Goal: Learn about a topic: Learn about a topic

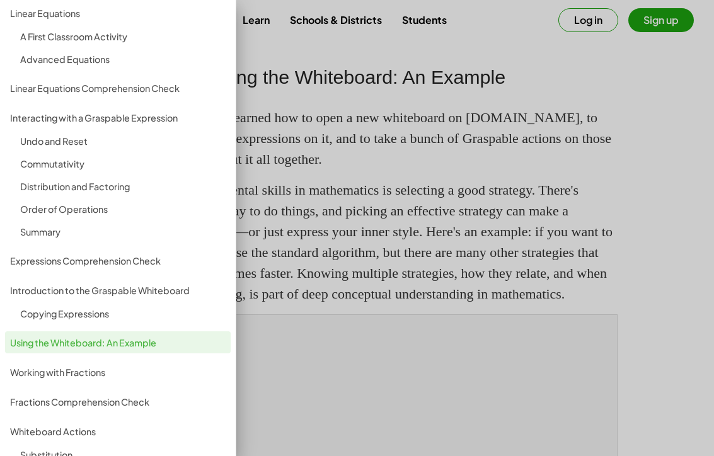
scroll to position [127, 0]
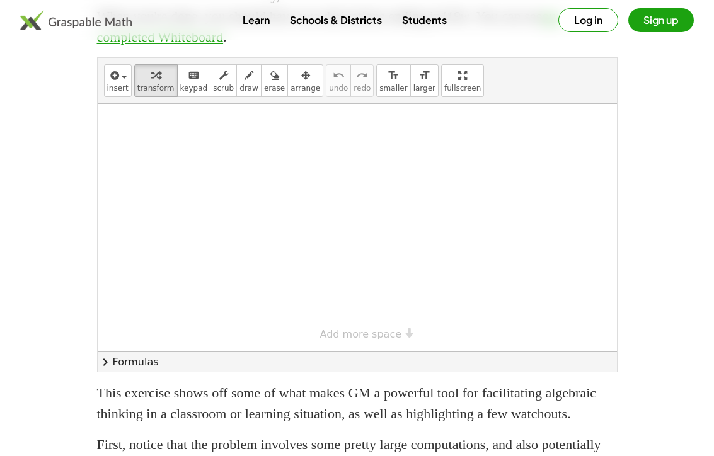
scroll to position [1151, 0]
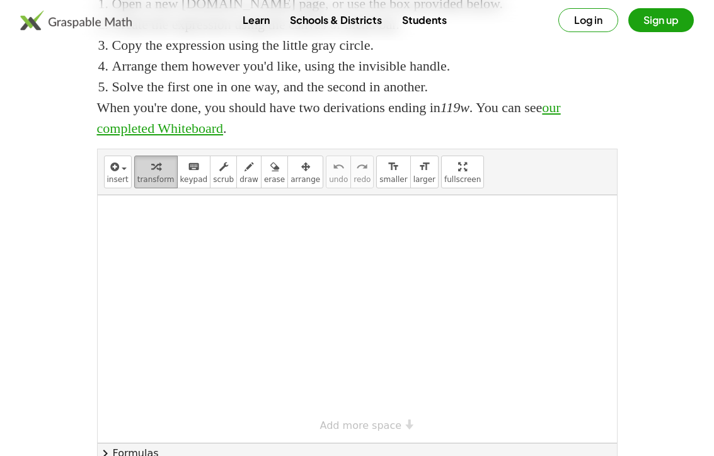
click at [149, 184] on span "transform" at bounding box center [155, 179] width 37 height 9
click at [175, 276] on div at bounding box center [358, 319] width 520 height 248
drag, startPoint x: 175, startPoint y: 276, endPoint x: 287, endPoint y: 303, distance: 116.1
click at [293, 303] on div at bounding box center [358, 319] width 520 height 248
drag, startPoint x: 287, startPoint y: 303, endPoint x: 373, endPoint y: 309, distance: 85.9
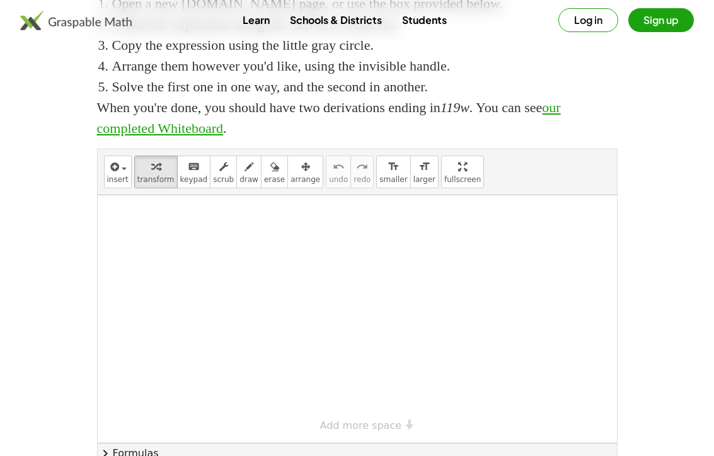
click at [373, 309] on div at bounding box center [358, 319] width 520 height 248
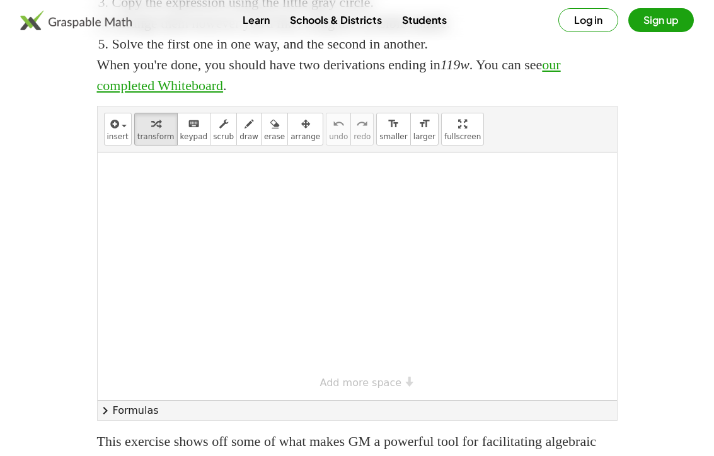
scroll to position [1195, 0]
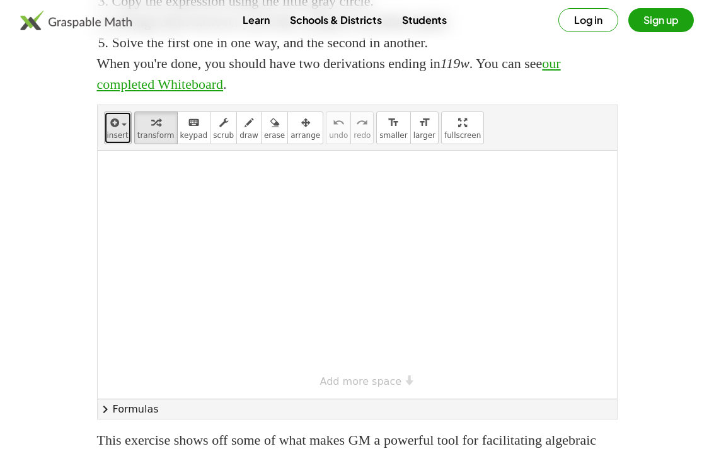
click at [114, 131] on icon "button" at bounding box center [113, 122] width 11 height 15
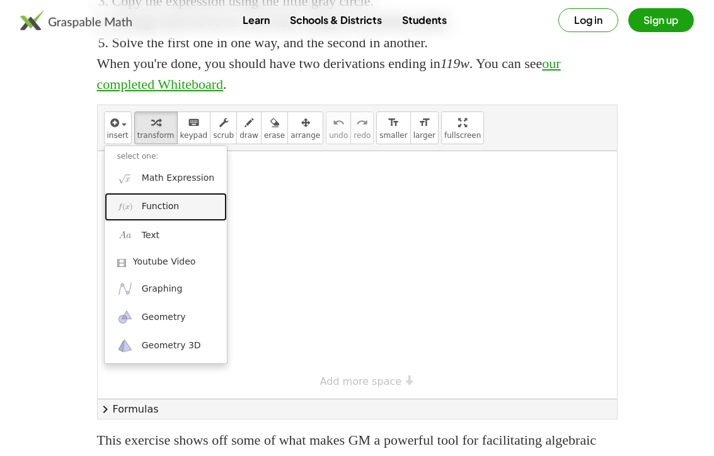
click at [176, 213] on span "Function" at bounding box center [161, 206] width 38 height 13
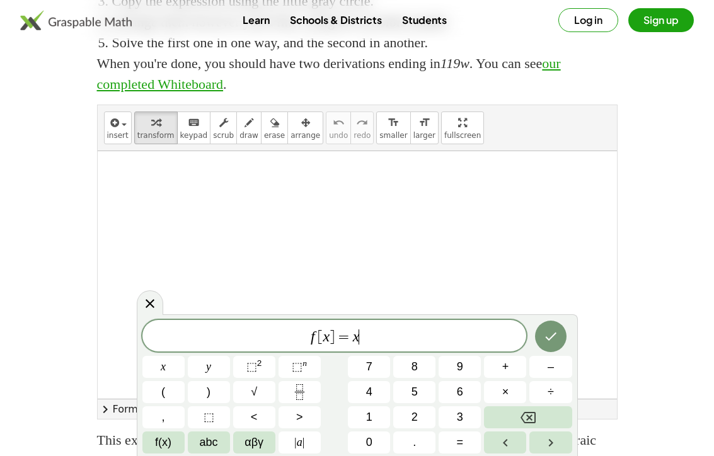
click at [382, 342] on span "f [ x ] = x ​" at bounding box center [334, 337] width 385 height 18
click at [256, 370] on span "⬚" at bounding box center [252, 367] width 11 height 13
click at [362, 328] on span "2 ​" at bounding box center [359, 332] width 7 height 14
click at [380, 343] on span "f [ x ] = x 3 ​" at bounding box center [334, 334] width 385 height 23
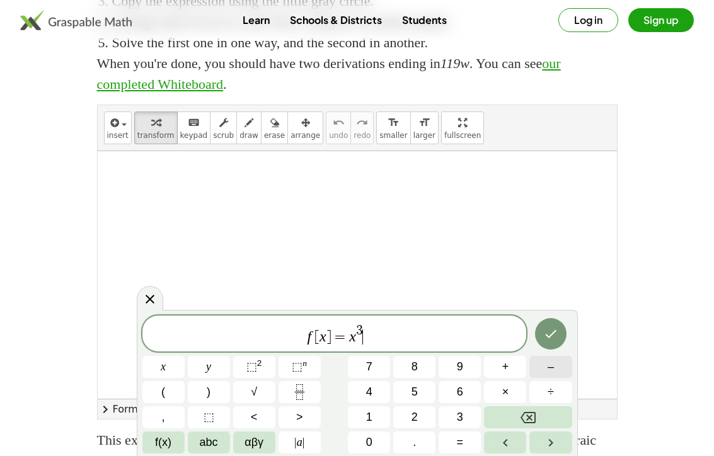
click at [552, 374] on span "–" at bounding box center [551, 367] width 6 height 17
click at [472, 419] on button "3" at bounding box center [460, 418] width 42 height 22
click at [516, 392] on button "×" at bounding box center [505, 392] width 42 height 22
click at [519, 423] on button "Backspace" at bounding box center [528, 418] width 88 height 22
click at [153, 363] on button "x" at bounding box center [163, 367] width 42 height 22
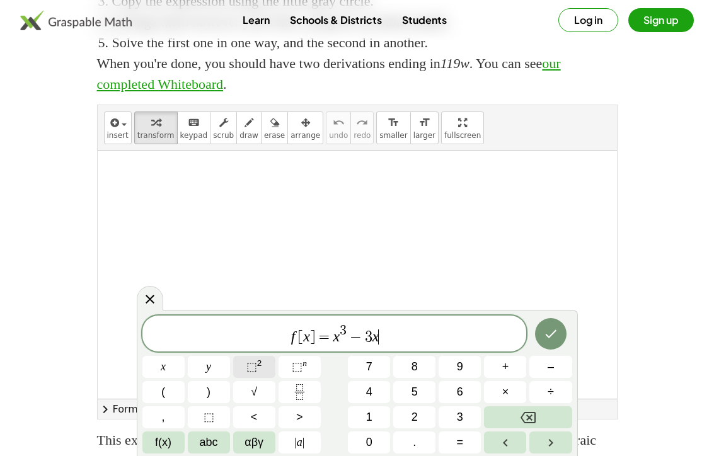
click at [253, 366] on span "⬚" at bounding box center [252, 367] width 11 height 13
click at [501, 372] on button "+" at bounding box center [505, 367] width 42 height 22
click at [375, 399] on button "4" at bounding box center [369, 392] width 42 height 22
click at [550, 335] on icon "Done" at bounding box center [550, 334] width 15 height 15
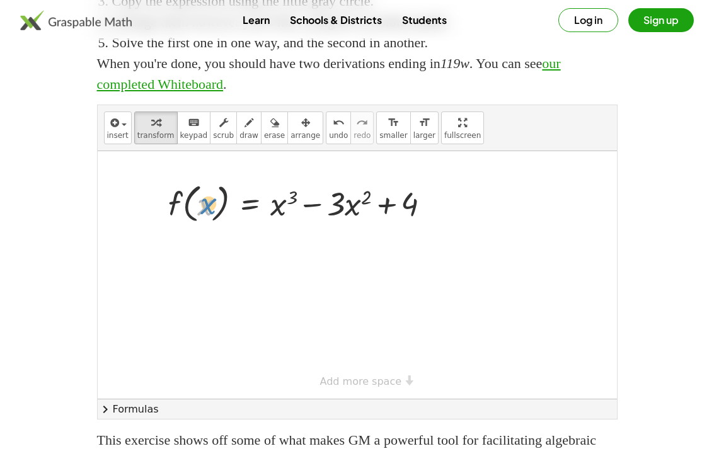
click at [202, 227] on div at bounding box center [304, 203] width 285 height 48
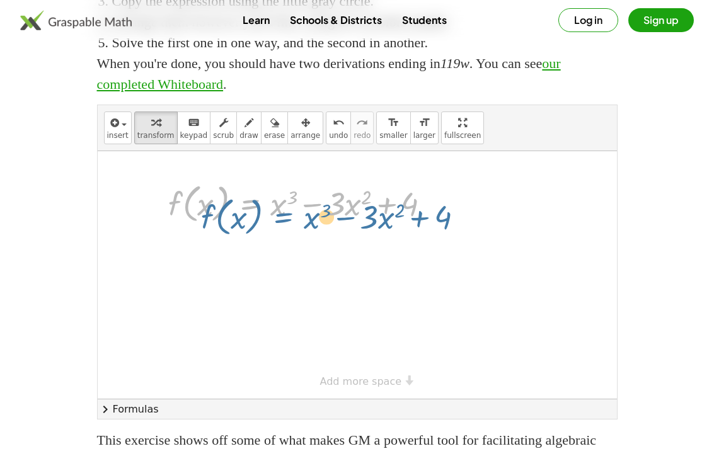
drag, startPoint x: 264, startPoint y: 200, endPoint x: 269, endPoint y: 170, distance: 30.7
click at [269, 170] on div "insert select one: Math Expression Function Text Youtube Video Graphing Geometr…" at bounding box center [358, 262] width 520 height 314
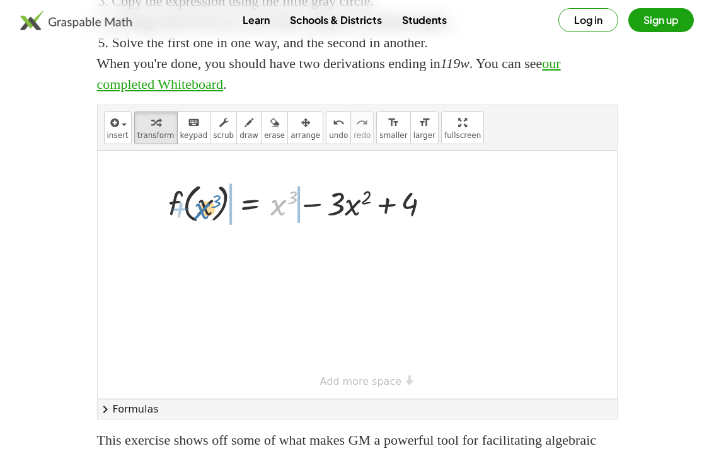
drag, startPoint x: 277, startPoint y: 220, endPoint x: 201, endPoint y: 223, distance: 75.7
click at [201, 223] on div at bounding box center [304, 203] width 285 height 48
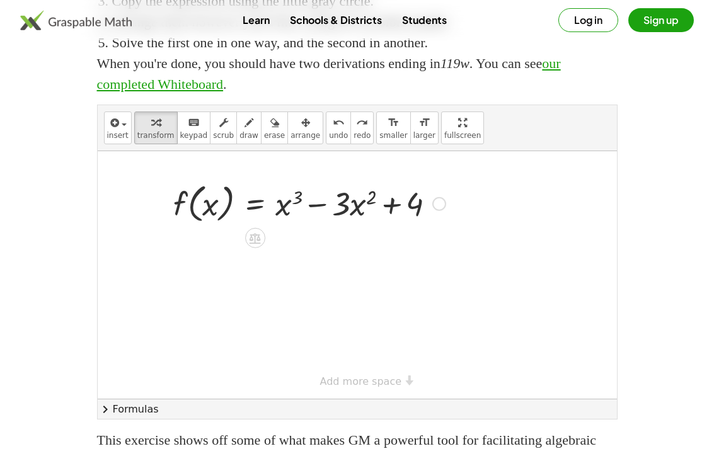
click at [338, 270] on div at bounding box center [358, 275] width 520 height 248
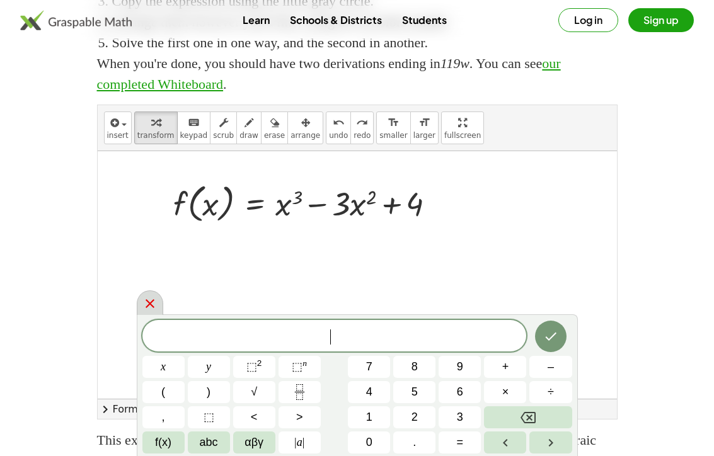
click at [150, 302] on icon at bounding box center [149, 303] width 15 height 15
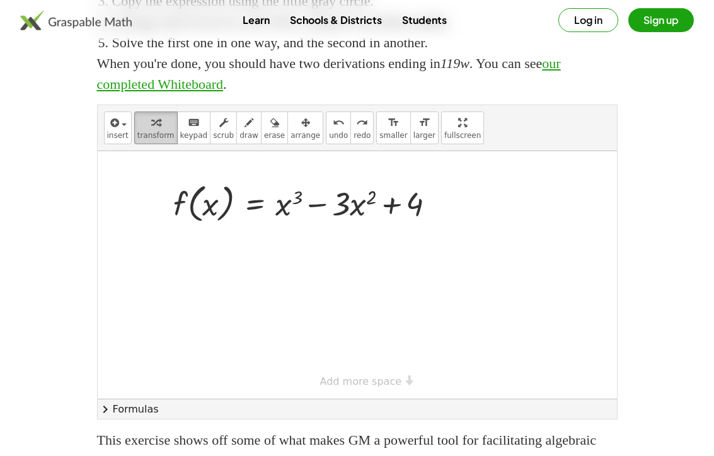
click at [153, 131] on icon "button" at bounding box center [155, 122] width 9 height 15
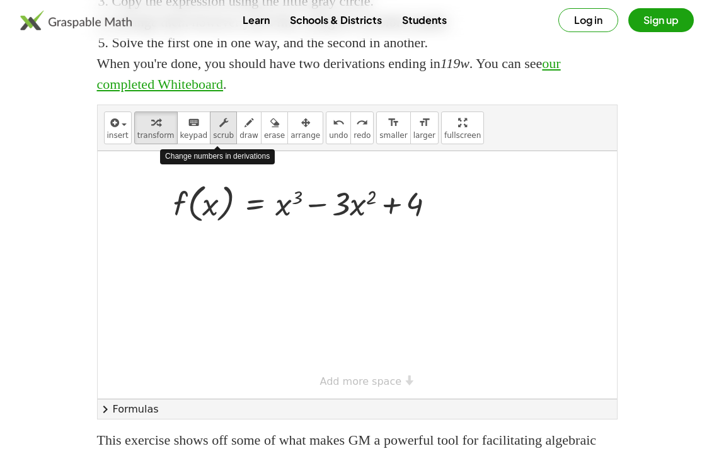
click at [219, 131] on icon "button" at bounding box center [223, 122] width 9 height 15
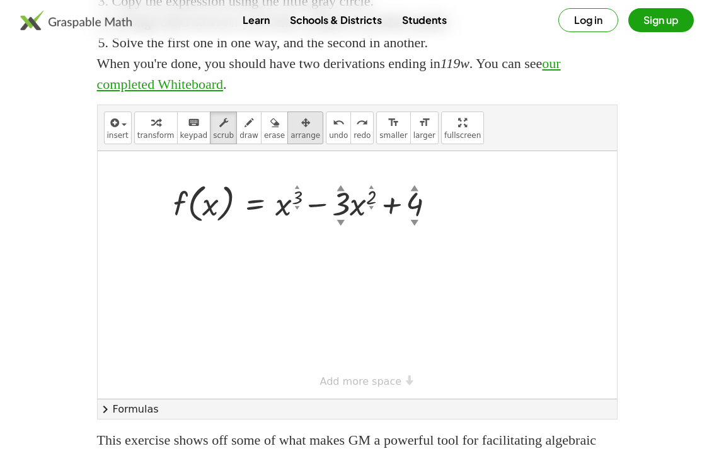
click at [297, 140] on span "arrange" at bounding box center [306, 135] width 30 height 9
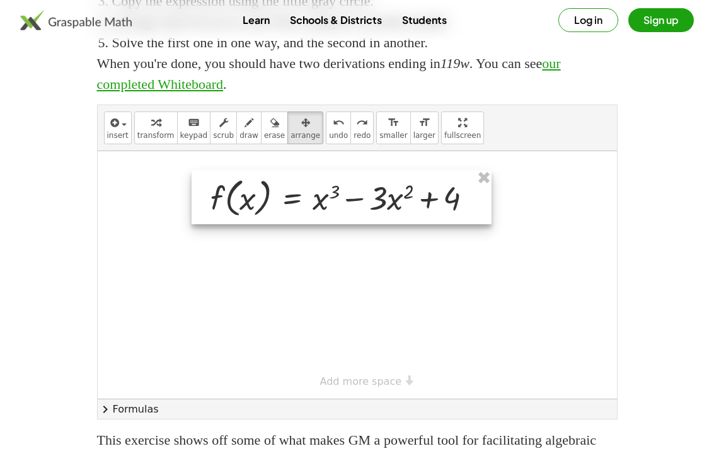
drag, startPoint x: 325, startPoint y: 228, endPoint x: 375, endPoint y: 216, distance: 51.2
click at [376, 216] on div at bounding box center [342, 197] width 301 height 54
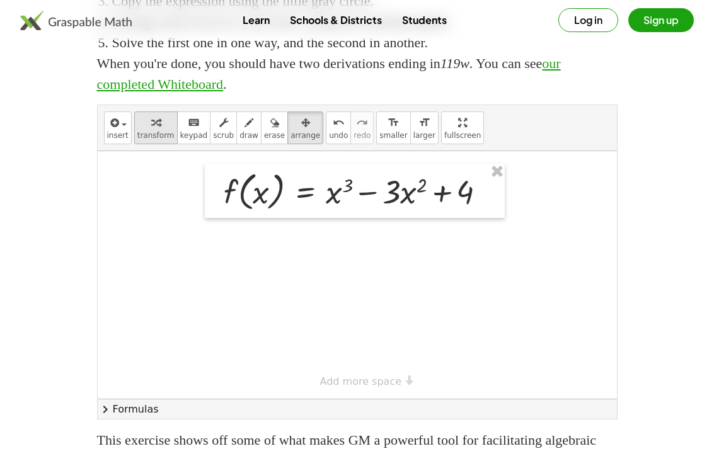
click at [148, 140] on span "transform" at bounding box center [155, 135] width 37 height 9
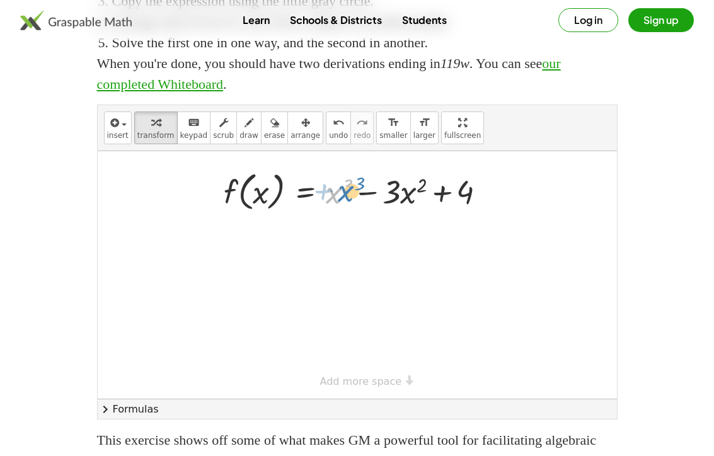
drag, startPoint x: 323, startPoint y: 190, endPoint x: 322, endPoint y: 180, distance: 10.7
click at [322, 180] on div "+ x 3 f ( , x ) = + x 3 − · 3 · x 2 + 4" at bounding box center [358, 275] width 520 height 248
click at [122, 144] on button "insert" at bounding box center [118, 128] width 28 height 33
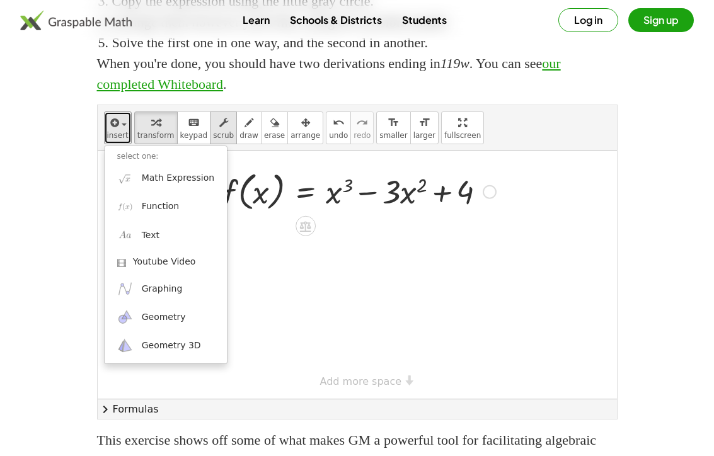
click at [215, 140] on span "scrub" at bounding box center [223, 135] width 21 height 9
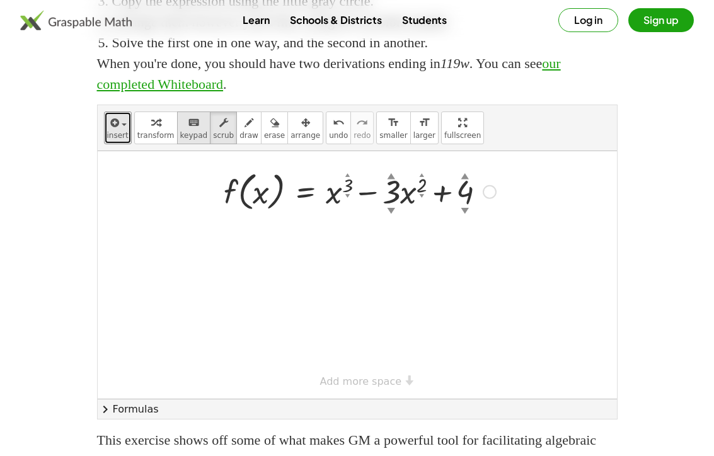
click at [190, 140] on span "keypad" at bounding box center [194, 135] width 28 height 9
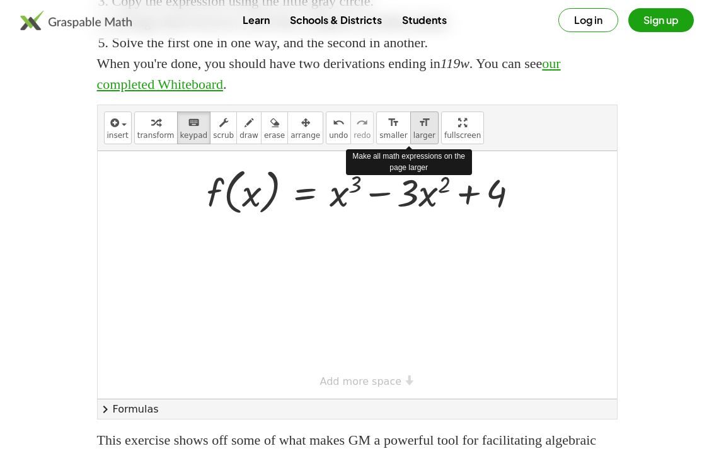
click at [414, 140] on span "larger" at bounding box center [425, 135] width 22 height 9
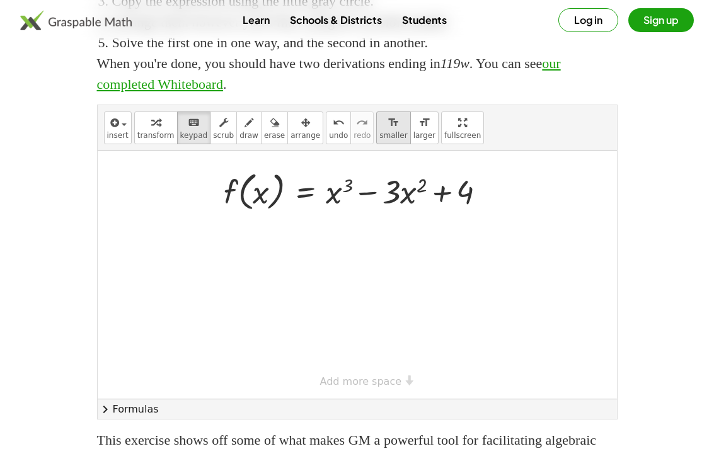
click at [385, 140] on span "smaller" at bounding box center [394, 135] width 28 height 9
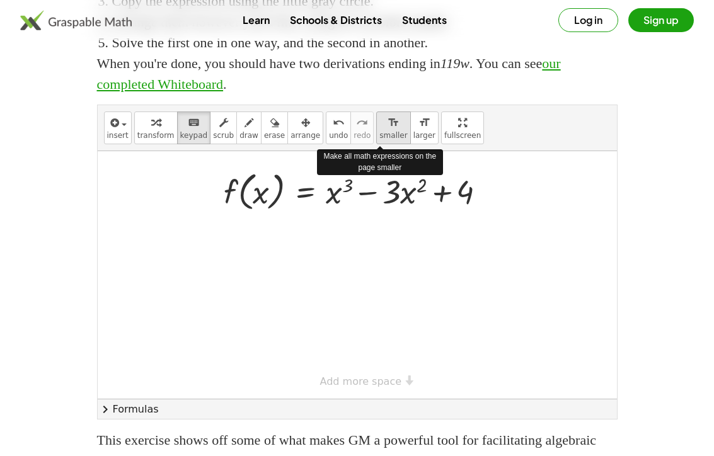
click at [385, 140] on span "smaller" at bounding box center [394, 135] width 28 height 9
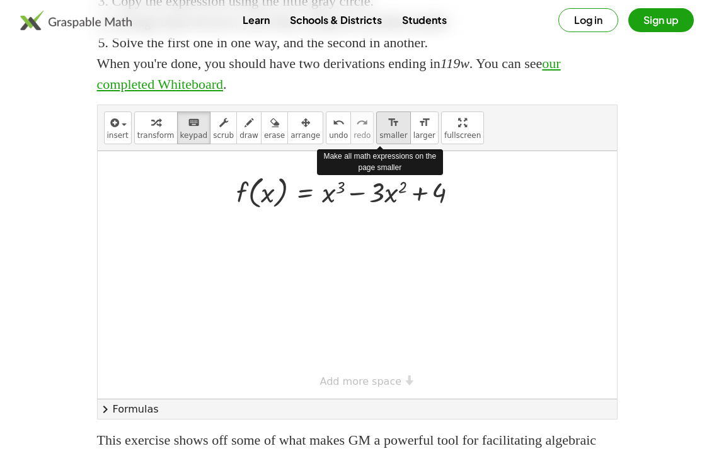
click at [385, 140] on span "smaller" at bounding box center [394, 135] width 28 height 9
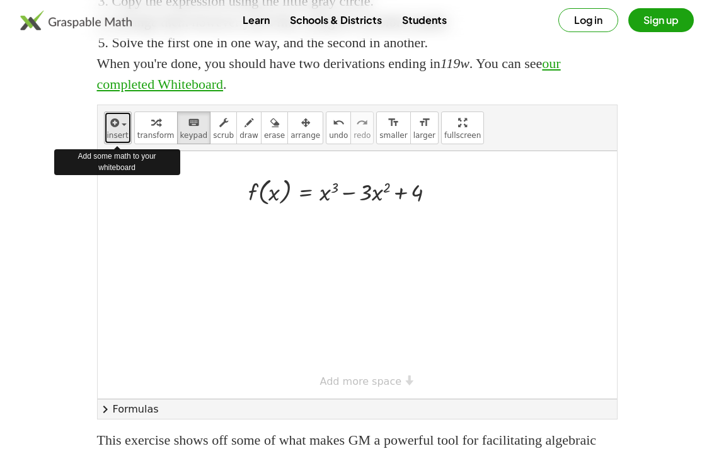
click at [124, 140] on span "insert" at bounding box center [117, 135] width 21 height 9
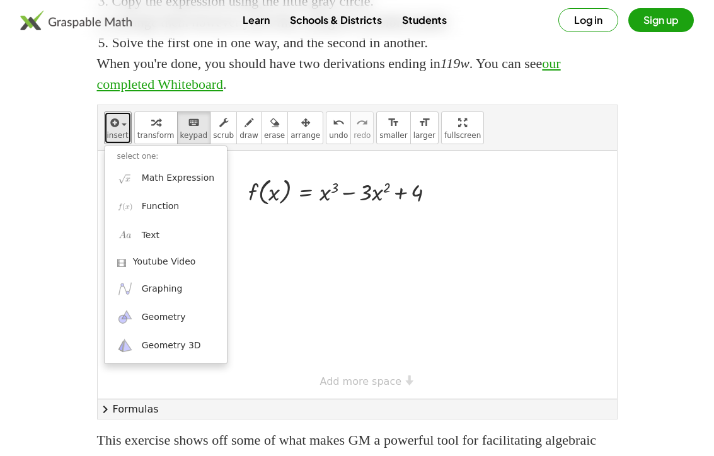
click at [253, 265] on div at bounding box center [358, 275] width 520 height 248
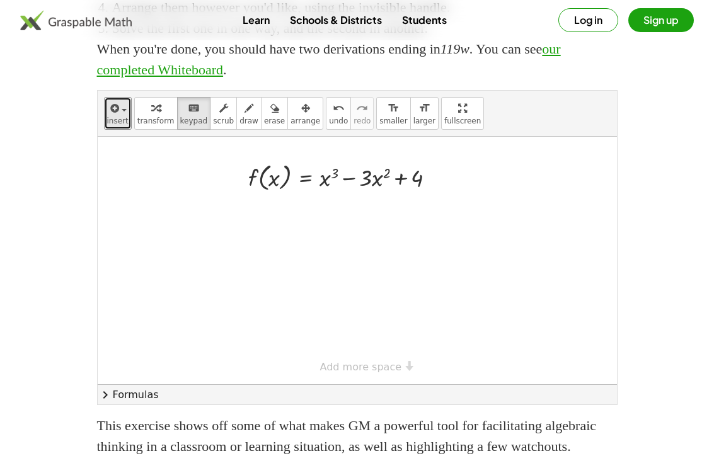
scroll to position [1212, 0]
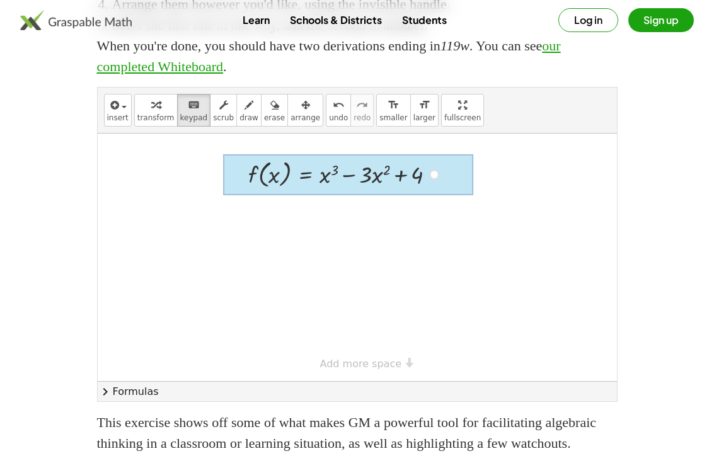
click at [320, 185] on div at bounding box center [348, 174] width 250 height 41
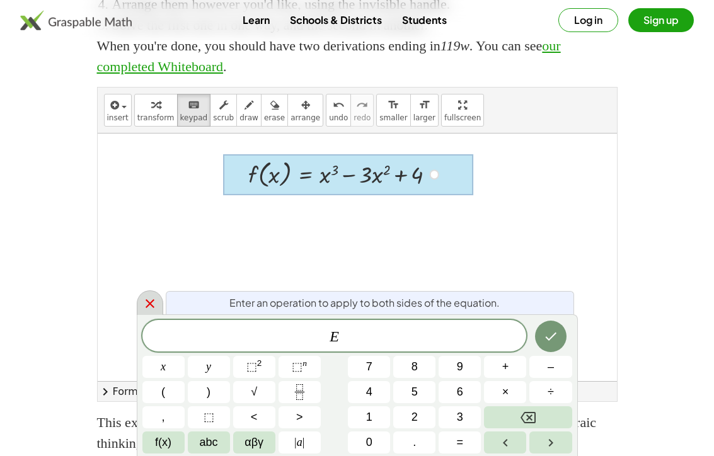
click at [157, 306] on icon at bounding box center [149, 303] width 15 height 15
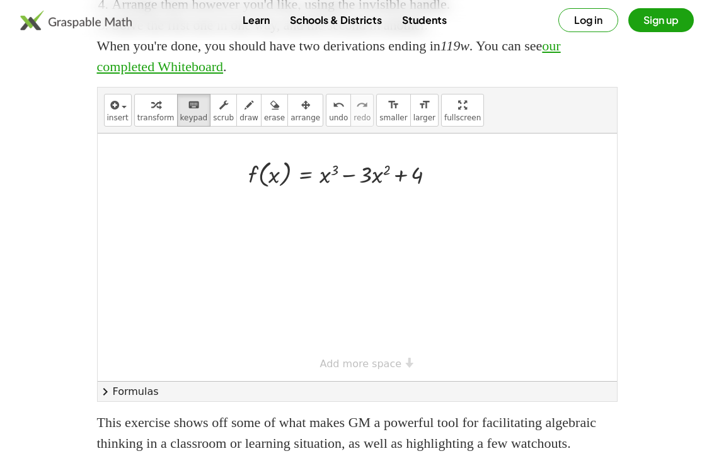
drag, startPoint x: 327, startPoint y: 194, endPoint x: 443, endPoint y: 196, distance: 116.0
click at [417, 188] on div at bounding box center [406, 175] width 33 height 25
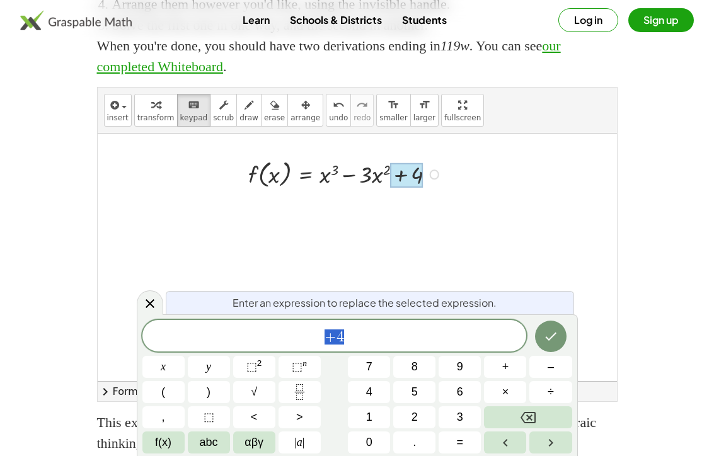
click at [385, 191] on div at bounding box center [347, 173] width 210 height 35
click at [374, 191] on div at bounding box center [347, 173] width 210 height 35
click at [151, 305] on icon at bounding box center [150, 303] width 9 height 9
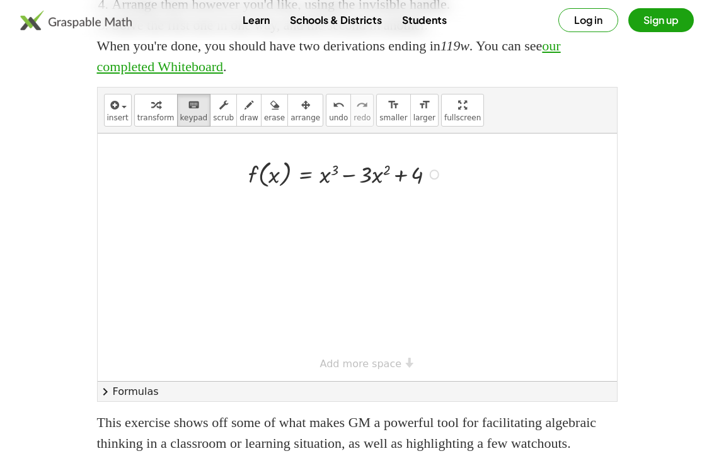
drag, startPoint x: 328, startPoint y: 220, endPoint x: 444, endPoint y: 197, distance: 118.3
click at [444, 197] on div "f ( , x ) = + x 3 − · 3 · x 2 + 4" at bounding box center [358, 258] width 520 height 248
click at [271, 188] on div at bounding box center [274, 175] width 11 height 25
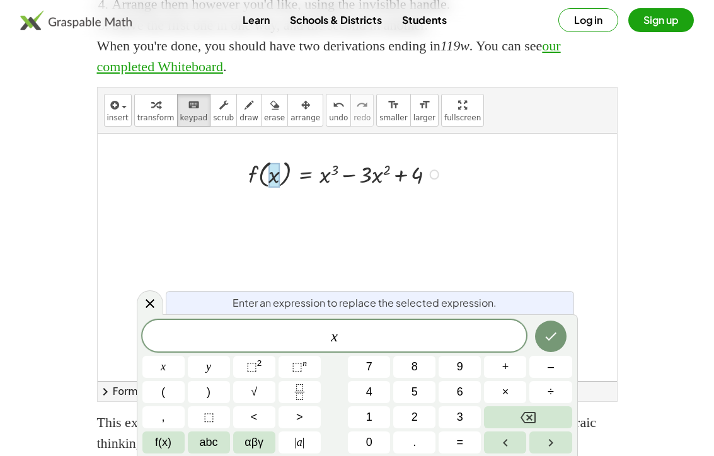
click at [257, 191] on div at bounding box center [347, 173] width 210 height 35
click at [273, 188] on div at bounding box center [274, 175] width 11 height 25
click at [376, 443] on button "0" at bounding box center [369, 443] width 42 height 22
click at [554, 336] on icon "Done" at bounding box center [550, 337] width 11 height 8
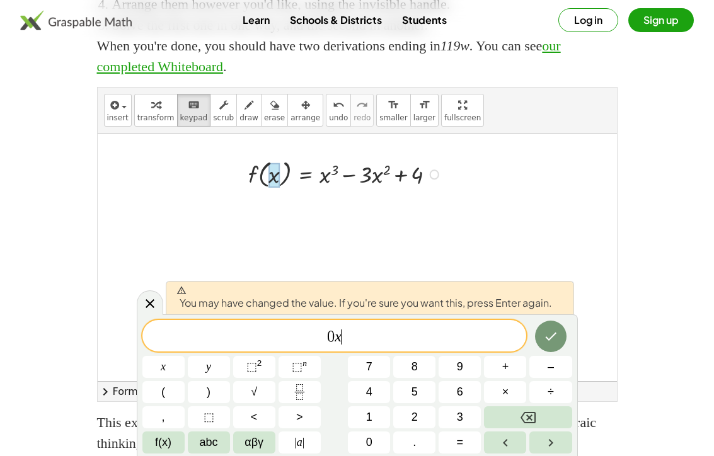
click at [344, 338] on span "0 x ​" at bounding box center [334, 337] width 385 height 18
drag, startPoint x: 348, startPoint y: 339, endPoint x: 297, endPoint y: 339, distance: 51.1
click at [298, 339] on span "0 x ​" at bounding box center [334, 337] width 385 height 18
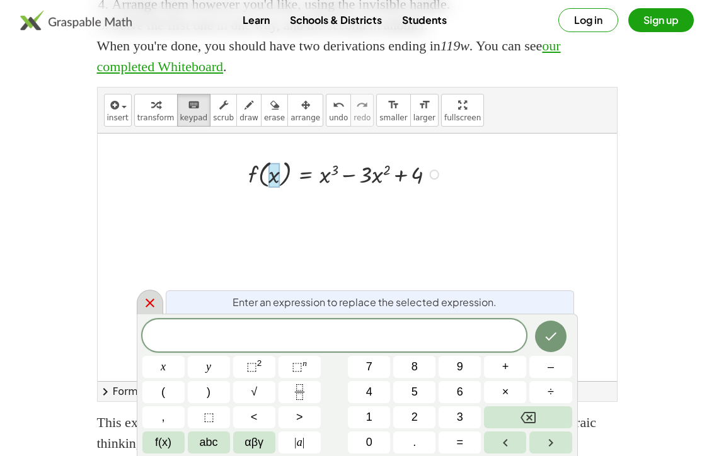
click at [149, 294] on div at bounding box center [150, 302] width 26 height 25
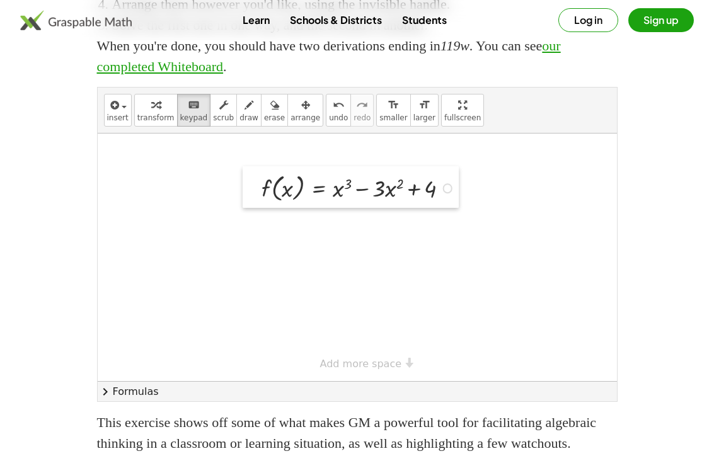
click at [243, 197] on div at bounding box center [252, 187] width 19 height 42
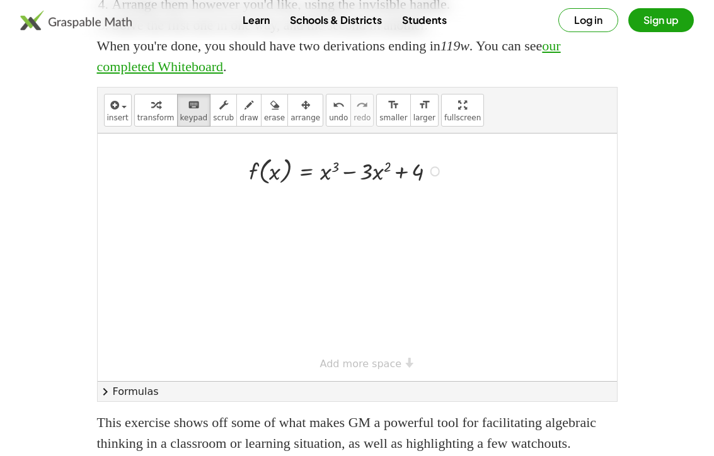
click at [342, 188] on div at bounding box center [348, 170] width 210 height 35
click at [432, 177] on div at bounding box center [434, 171] width 9 height 9
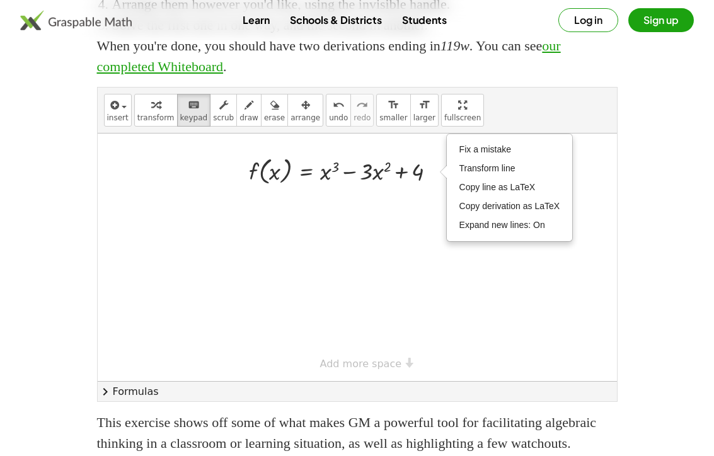
click at [325, 267] on div at bounding box center [358, 258] width 520 height 248
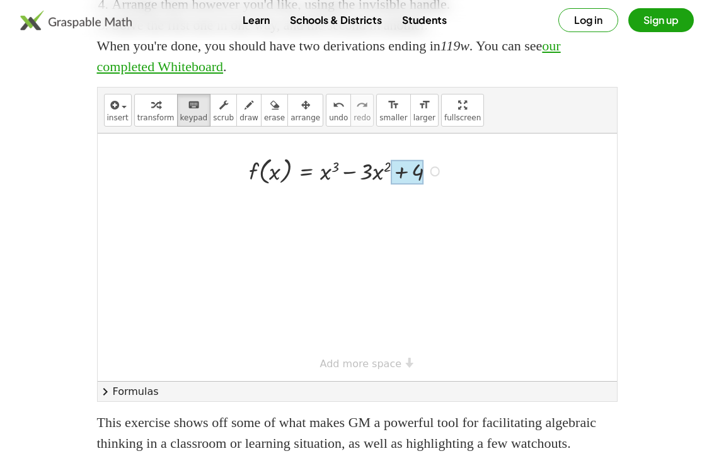
drag, startPoint x: 336, startPoint y: 187, endPoint x: 392, endPoint y: 199, distance: 56.6
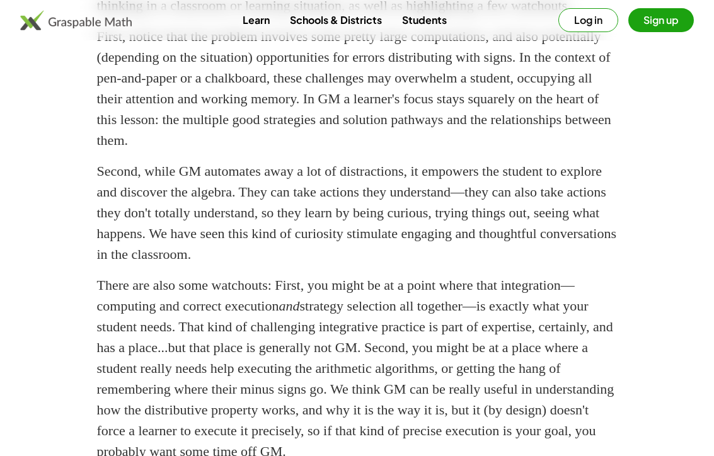
drag, startPoint x: 311, startPoint y: 223, endPoint x: 342, endPoint y: 208, distance: 34.1
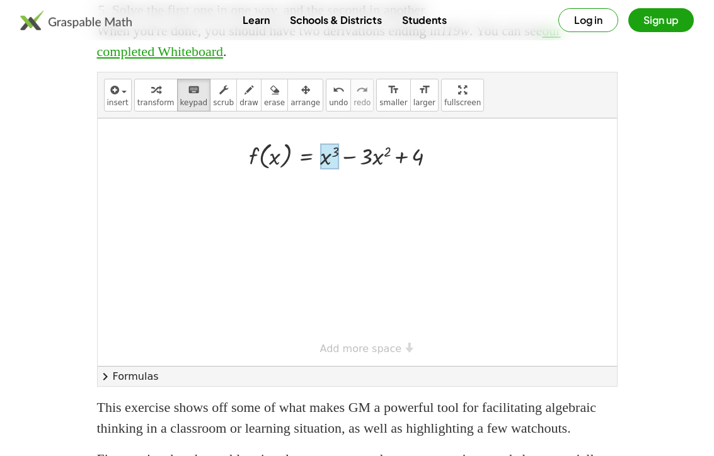
scroll to position [1045, 0]
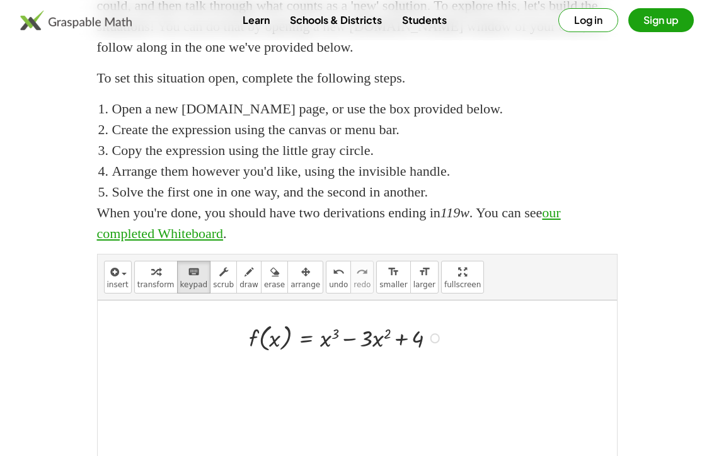
drag, startPoint x: 329, startPoint y: 361, endPoint x: 434, endPoint y: 367, distance: 105.4
drag, startPoint x: 448, startPoint y: 364, endPoint x: 332, endPoint y: 360, distance: 116.1
click at [306, 339] on div "f ( , x ) = + x 3 − · 3 · x 2 + 4" at bounding box center [306, 339] width 0 height 0
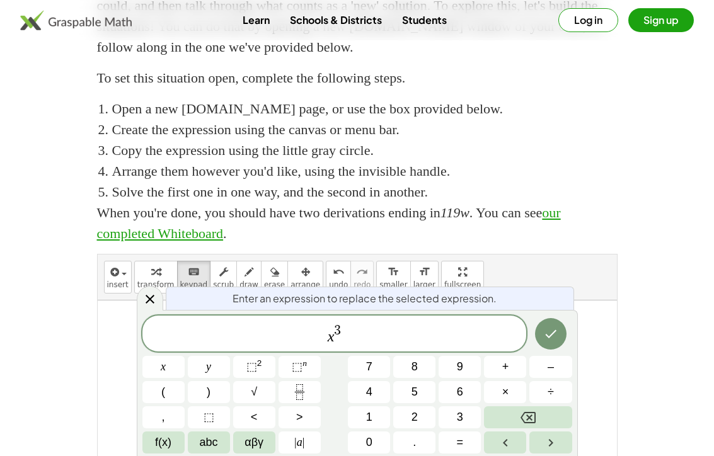
click at [329, 360] on div "x 3 x y ⬚ 2 ⬚ n 7 8 9 + – ( ) √ 4 5 6 × ÷ , ⬚ < > 1 2 3 f(x) abc αβγ | a | 0 . =" at bounding box center [357, 385] width 430 height 138
click at [146, 301] on icon at bounding box center [149, 299] width 15 height 15
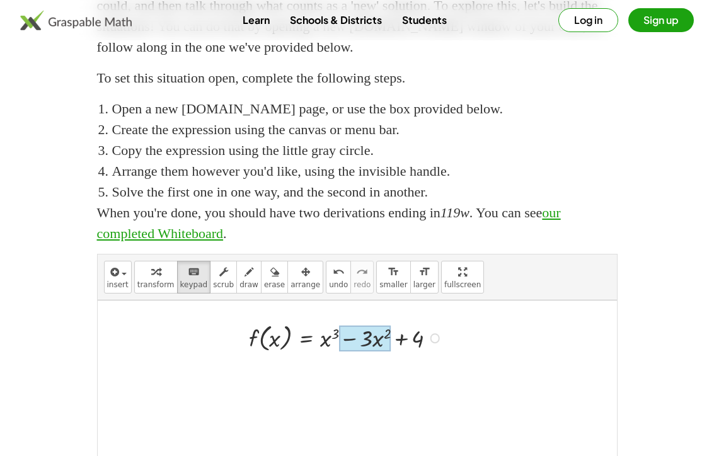
drag, startPoint x: 328, startPoint y: 362, endPoint x: 407, endPoint y: 368, distance: 79.7
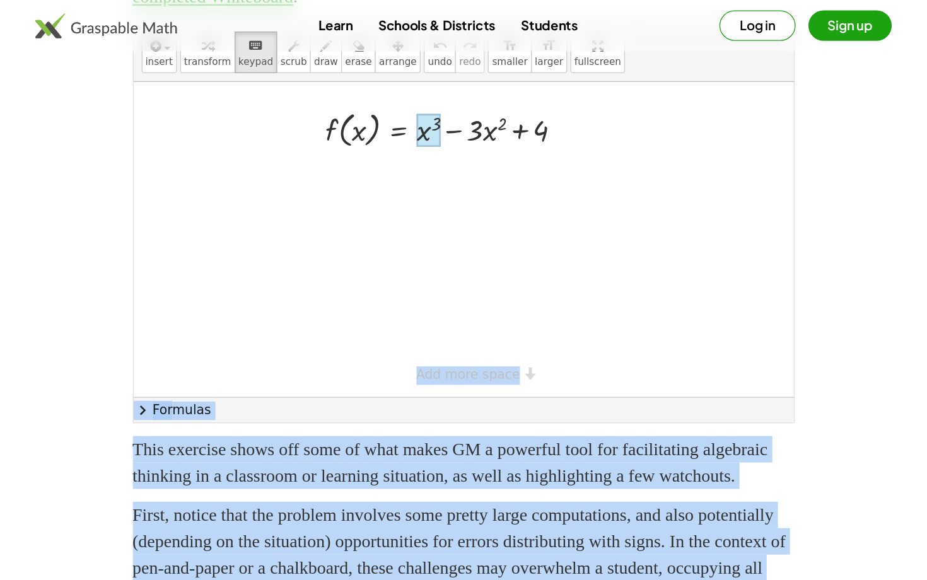
scroll to position [1252, 0]
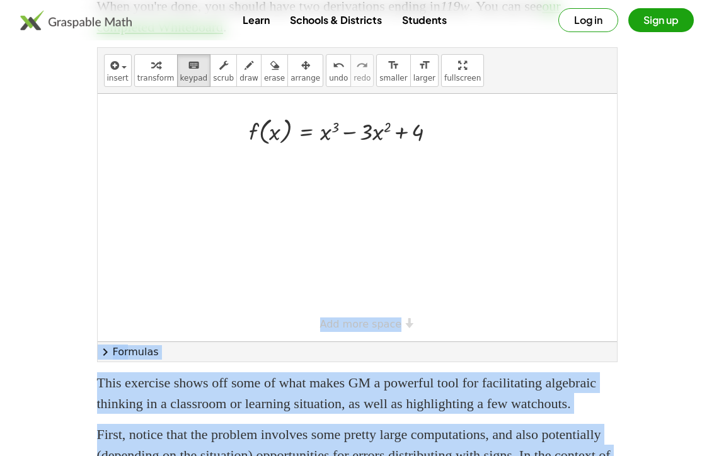
click at [310, 251] on div at bounding box center [358, 218] width 520 height 248
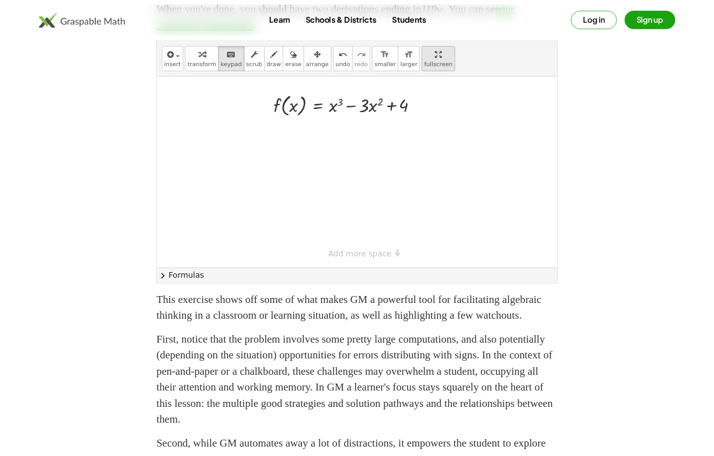
scroll to position [101, 0]
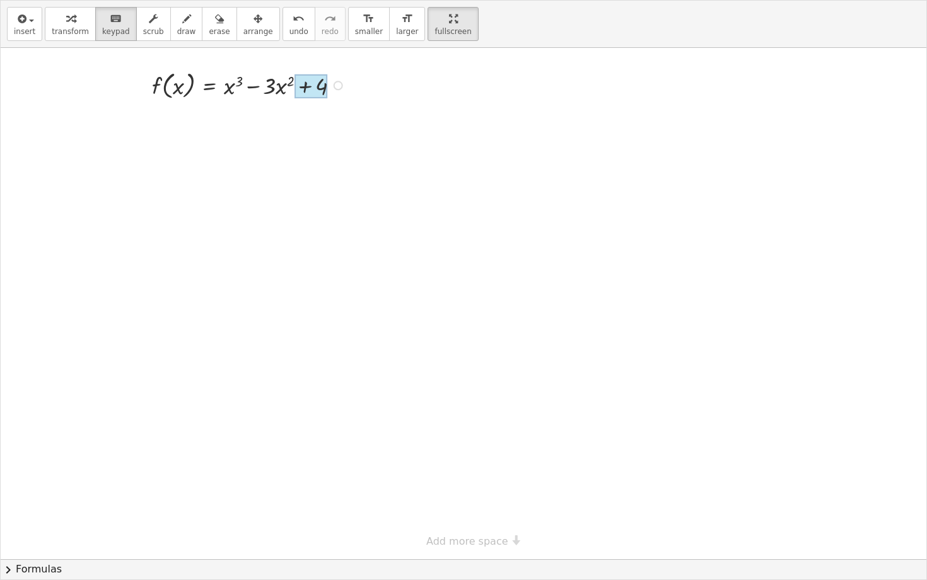
drag, startPoint x: 230, startPoint y: 87, endPoint x: 310, endPoint y: 98, distance: 80.8
drag, startPoint x: 317, startPoint y: 91, endPoint x: 247, endPoint y: 91, distance: 69.4
drag, startPoint x: 221, startPoint y: 86, endPoint x: 339, endPoint y: 96, distance: 118.3
click at [259, 108] on div at bounding box center [464, 303] width 926 height 511
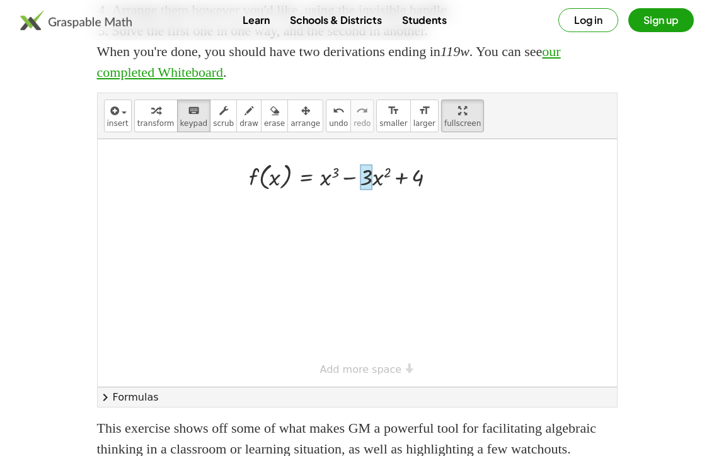
scroll to position [1192, 0]
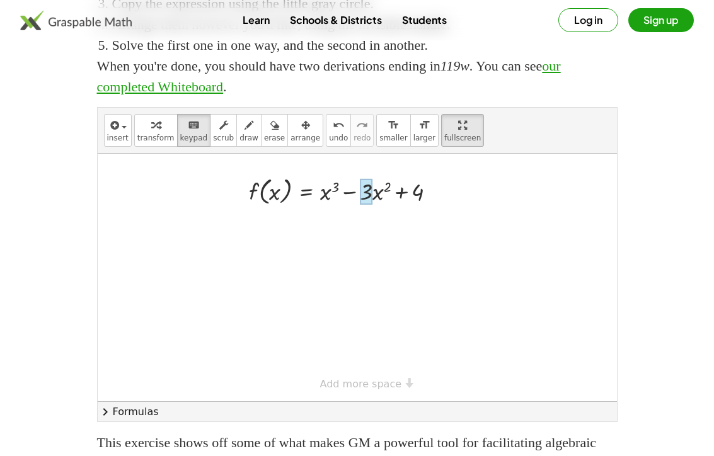
click at [196, 95] on link "our completed Whiteboard" at bounding box center [329, 76] width 464 height 37
drag, startPoint x: 333, startPoint y: 216, endPoint x: 484, endPoint y: 248, distance: 154.7
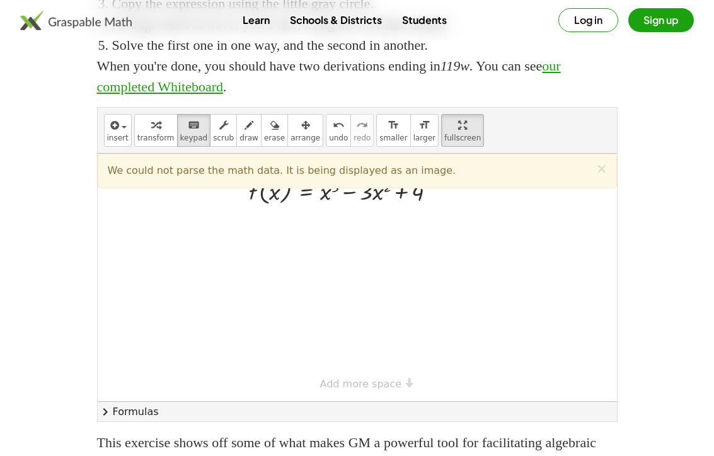
click at [400, 239] on div at bounding box center [358, 278] width 520 height 248
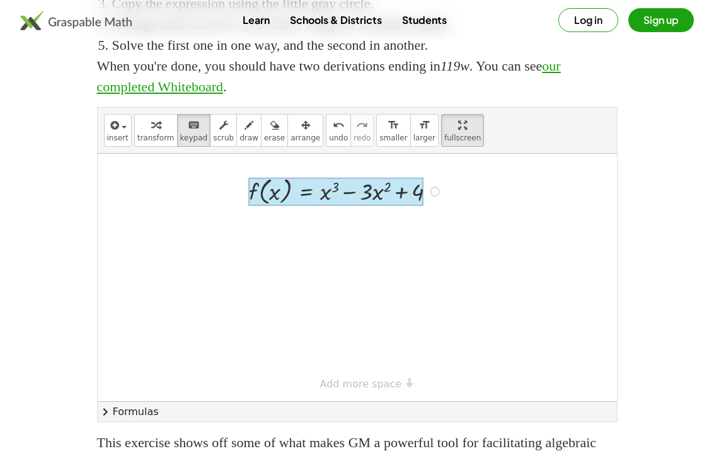
drag, startPoint x: 414, startPoint y: 220, endPoint x: 293, endPoint y: 203, distance: 122.2
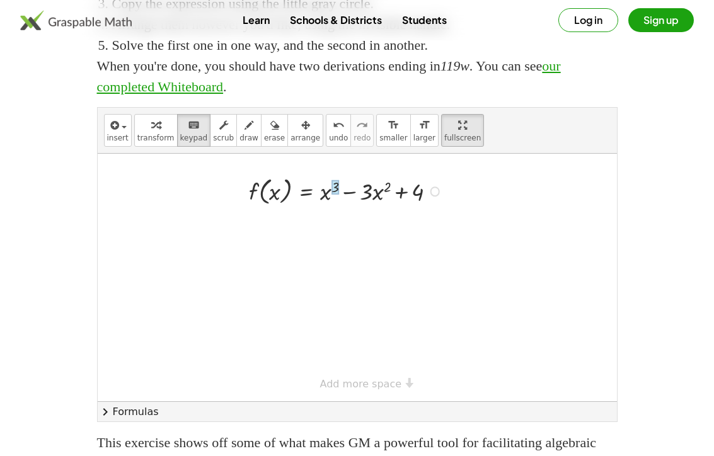
click at [333, 195] on div at bounding box center [336, 187] width 8 height 15
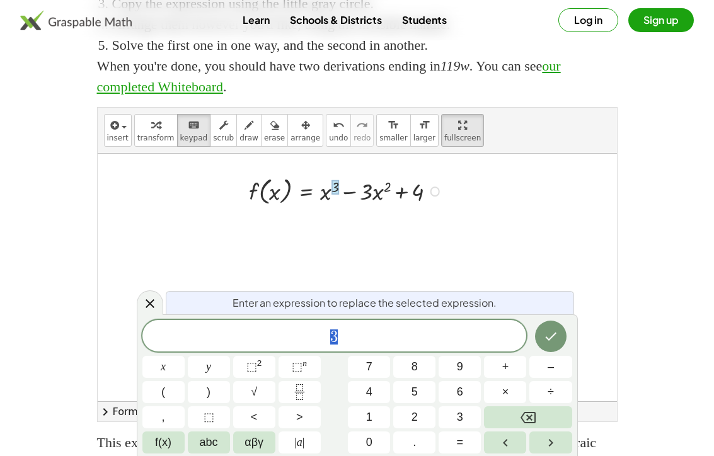
click at [327, 208] on div at bounding box center [348, 190] width 210 height 35
click at [146, 306] on icon at bounding box center [150, 303] width 9 height 9
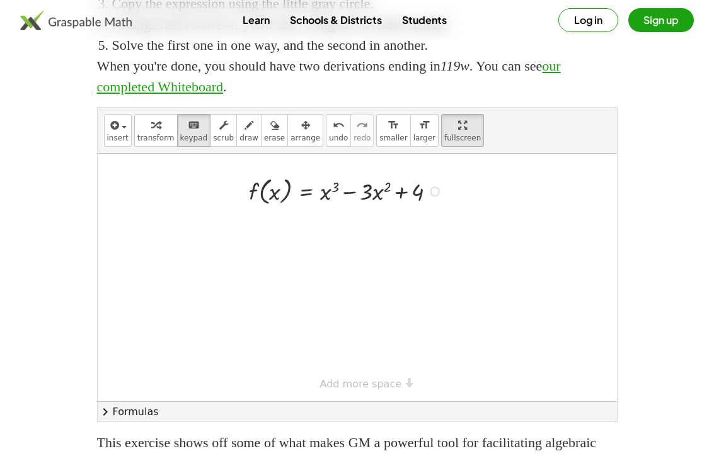
drag, startPoint x: 323, startPoint y: 220, endPoint x: 334, endPoint y: 221, distance: 10.7
click at [327, 205] on div at bounding box center [329, 192] width 19 height 26
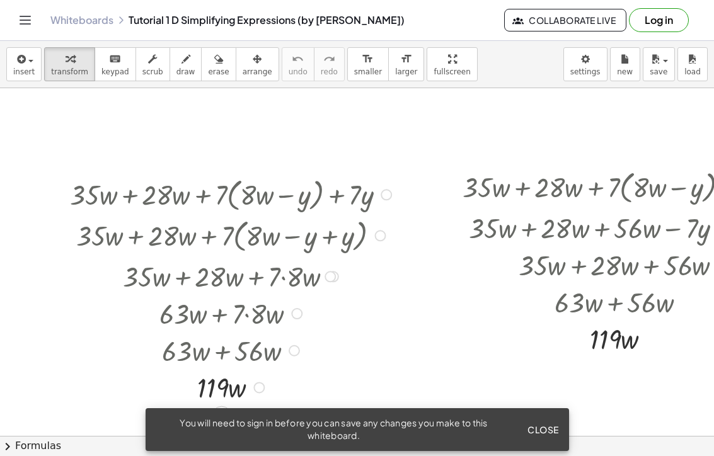
drag, startPoint x: 243, startPoint y: 194, endPoint x: 344, endPoint y: 203, distance: 101.3
click at [344, 203] on div at bounding box center [233, 193] width 338 height 41
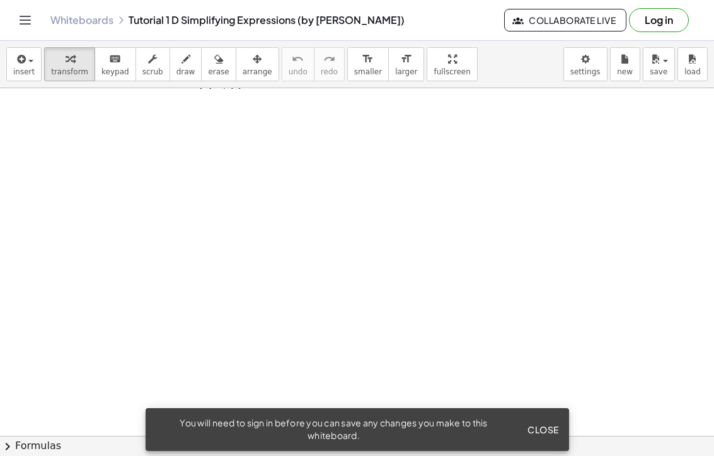
scroll to position [335, 0]
click at [257, 193] on div at bounding box center [398, 142] width 796 height 778
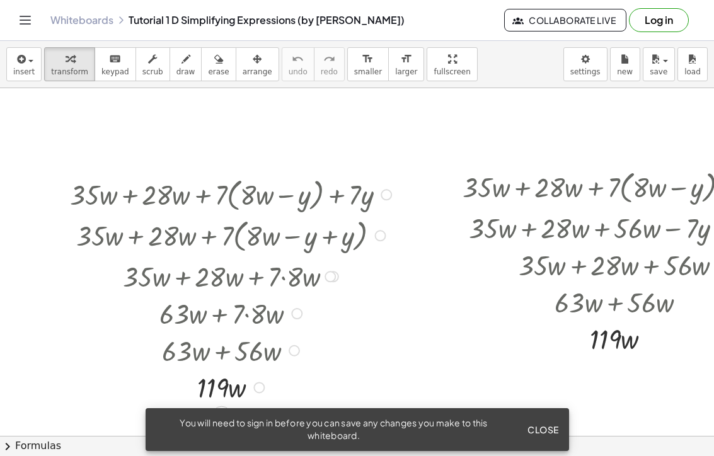
drag, startPoint x: 250, startPoint y: 163, endPoint x: 277, endPoint y: 204, distance: 49.7
drag, startPoint x: 244, startPoint y: 193, endPoint x: 383, endPoint y: 195, distance: 138.7
click at [222, 195] on div "+ · 35 · w + · 28 · w + · 7 · ( + · 8 · w − y ) + · 7 · y" at bounding box center [222, 195] width 0 height 0
drag, startPoint x: 241, startPoint y: 392, endPoint x: 205, endPoint y: 390, distance: 36.7
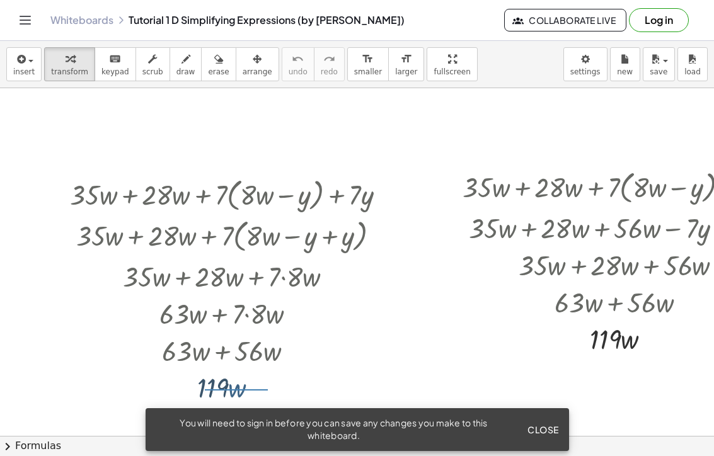
drag, startPoint x: 205, startPoint y: 390, endPoint x: 282, endPoint y: 391, distance: 76.9
click at [282, 391] on div at bounding box center [233, 386] width 338 height 37
drag, startPoint x: 130, startPoint y: 368, endPoint x: 303, endPoint y: 407, distance: 177.1
click at [303, 407] on div "+ · 35 · w + · 28 · w + · 7 · ( + · 8 · w − y ) + · 7 · y + · 35 · w + · 28 · w…" at bounding box center [225, 289] width 349 height 238
drag, startPoint x: 114, startPoint y: 356, endPoint x: 264, endPoint y: 366, distance: 149.8
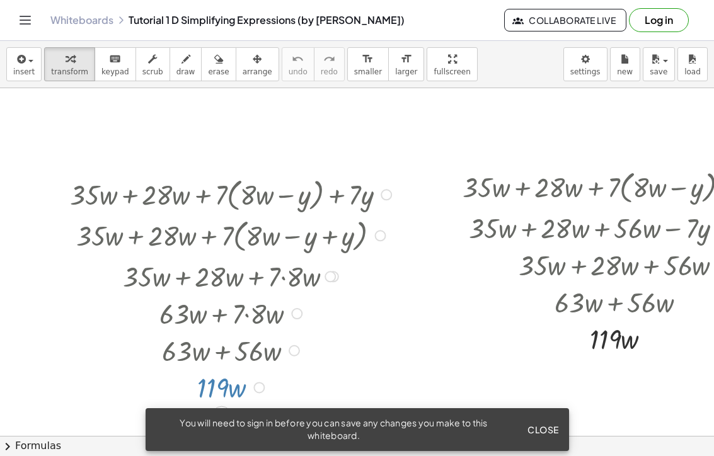
click at [264, 366] on div at bounding box center [233, 350] width 338 height 37
click at [142, 339] on div at bounding box center [233, 350] width 338 height 37
drag, startPoint x: 148, startPoint y: 339, endPoint x: 240, endPoint y: 358, distance: 94.0
click at [240, 358] on div at bounding box center [233, 350] width 338 height 37
click at [542, 421] on button "Close" at bounding box center [544, 430] width 42 height 23
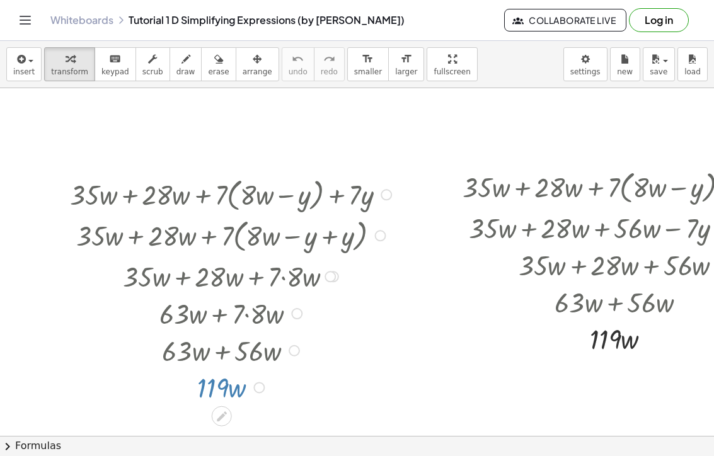
drag, startPoint x: 300, startPoint y: 357, endPoint x: 203, endPoint y: 332, distance: 100.3
click at [203, 334] on div at bounding box center [233, 350] width 338 height 37
click at [204, 352] on div at bounding box center [233, 350] width 338 height 37
click at [178, 356] on div at bounding box center [233, 350] width 338 height 37
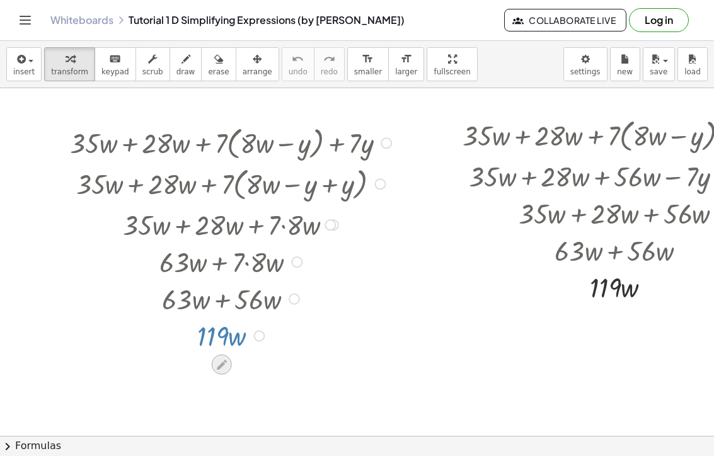
click at [224, 362] on icon at bounding box center [222, 365] width 10 height 10
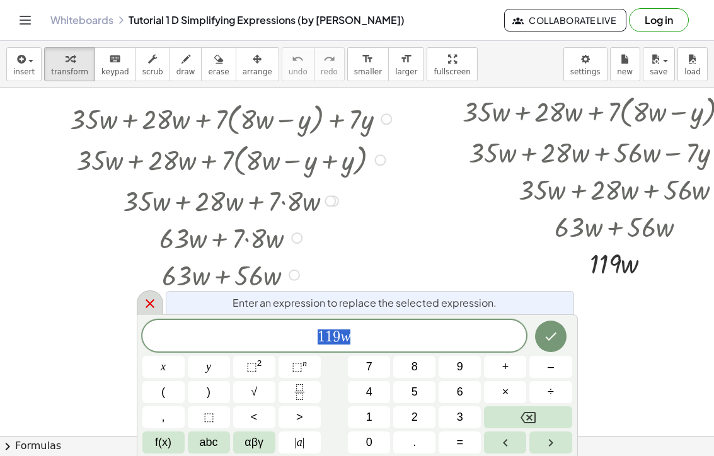
click at [148, 306] on icon at bounding box center [150, 303] width 9 height 9
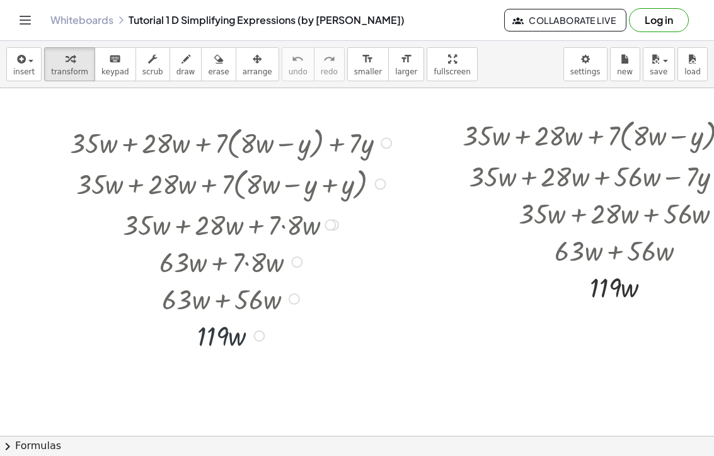
scroll to position [52, 0]
drag, startPoint x: 207, startPoint y: 337, endPoint x: 362, endPoint y: 351, distance: 155.1
click at [362, 351] on div at bounding box center [233, 335] width 338 height 37
click at [218, 329] on div at bounding box center [233, 335] width 338 height 37
drag, startPoint x: 180, startPoint y: 335, endPoint x: 162, endPoint y: 327, distance: 20.0
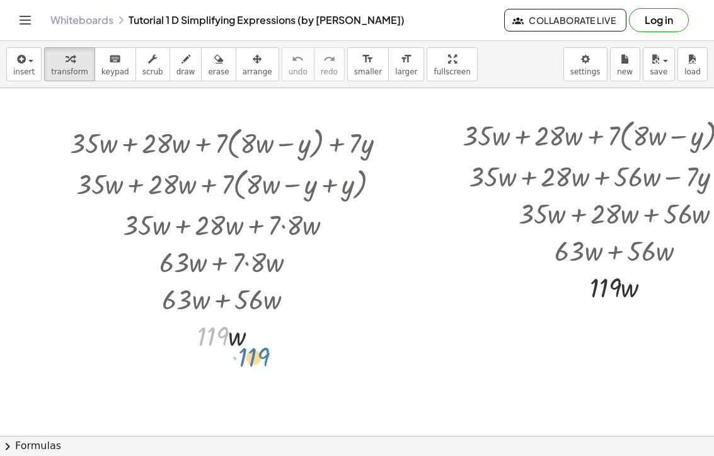
click at [162, 327] on div at bounding box center [233, 335] width 338 height 37
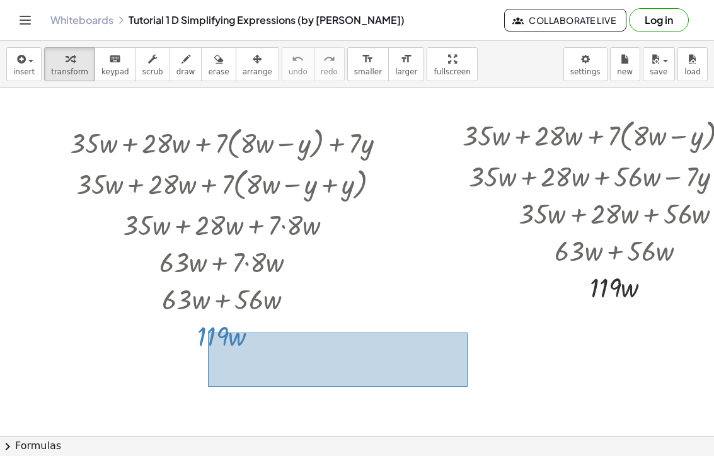
drag, startPoint x: 208, startPoint y: 333, endPoint x: 474, endPoint y: 389, distance: 271.9
click at [473, 390] on div "· 119 · w" at bounding box center [352, 364] width 260 height 54
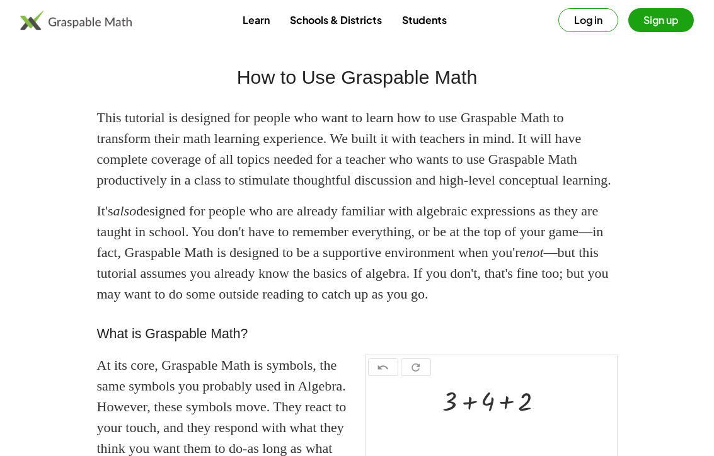
scroll to position [151, 0]
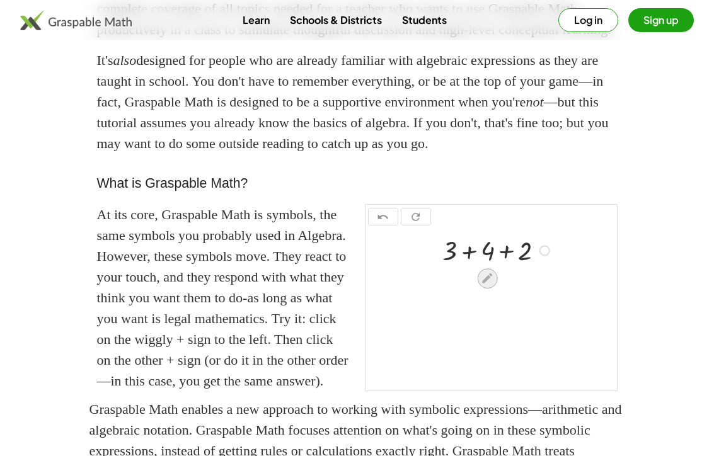
click at [485, 285] on icon at bounding box center [487, 278] width 13 height 13
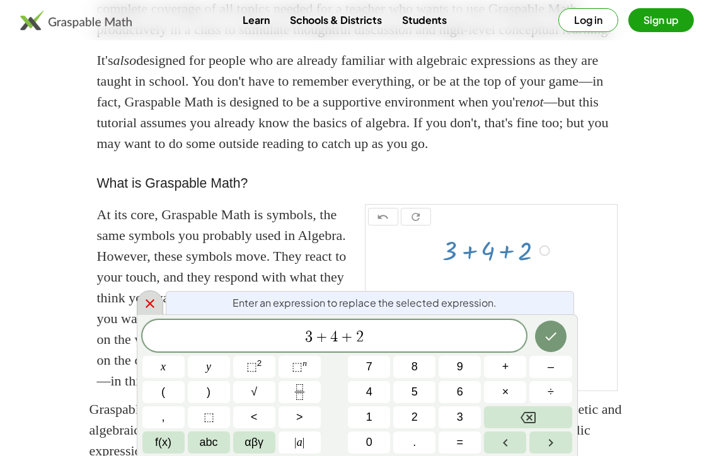
click at [157, 297] on div at bounding box center [150, 303] width 26 height 25
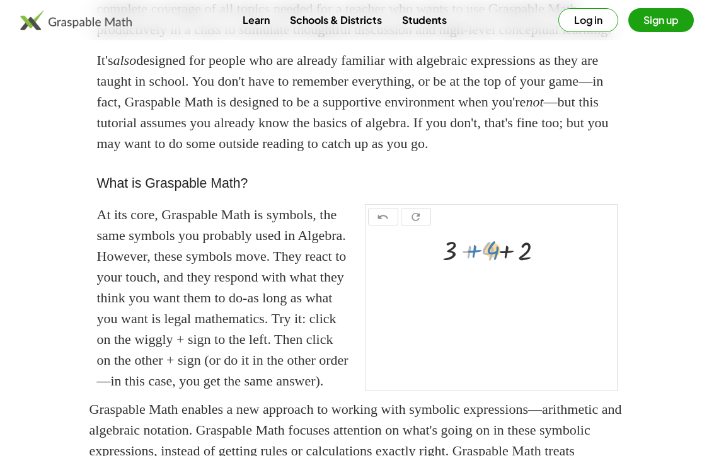
drag, startPoint x: 461, startPoint y: 279, endPoint x: 457, endPoint y: 273, distance: 7.4
click at [457, 267] on div at bounding box center [499, 249] width 124 height 35
drag, startPoint x: 555, startPoint y: 287, endPoint x: 578, endPoint y: 291, distance: 23.0
click at [578, 291] on div "+ 2 + 3 + 4 + 2" at bounding box center [492, 310] width 252 height 162
drag, startPoint x: 586, startPoint y: 291, endPoint x: 456, endPoint y: 284, distance: 130.1
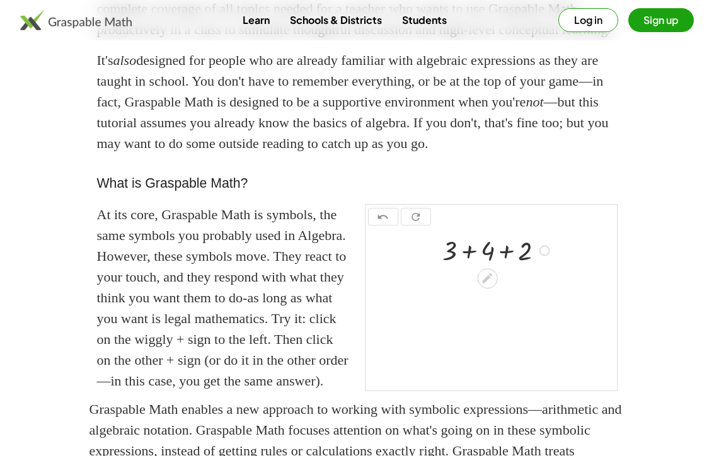
click at [456, 284] on div "+ 3 + 4 + 2" at bounding box center [492, 310] width 252 height 162
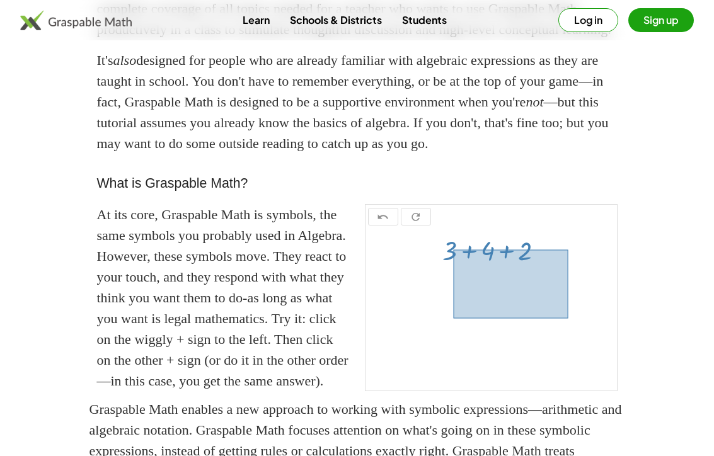
drag, startPoint x: 453, startPoint y: 291, endPoint x: 569, endPoint y: 361, distance: 134.6
click at [569, 320] on div "+ 3 + 4 + 2" at bounding box center [544, 285] width 115 height 69
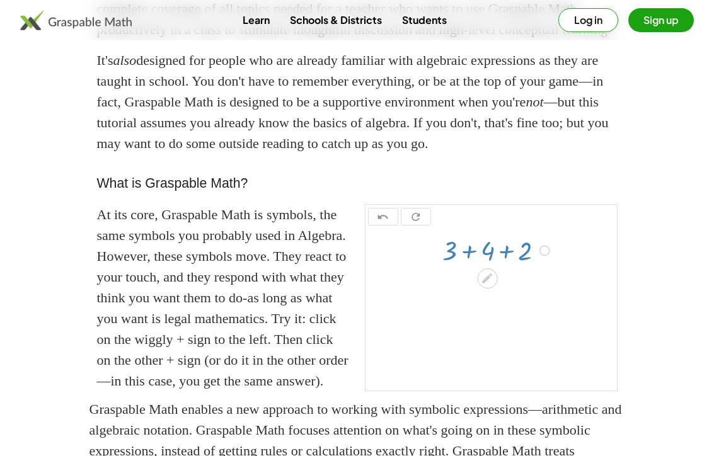
drag, startPoint x: 400, startPoint y: 284, endPoint x: 513, endPoint y: 335, distance: 123.9
click at [513, 335] on div at bounding box center [492, 310] width 252 height 162
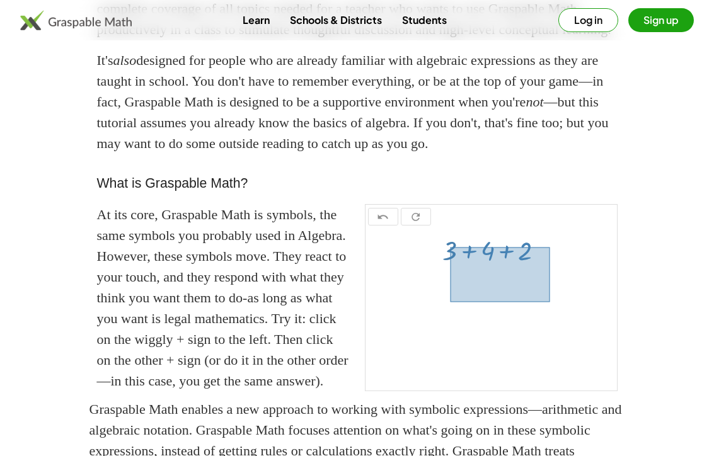
drag, startPoint x: 450, startPoint y: 289, endPoint x: 550, endPoint y: 344, distance: 114.6
click at [550, 306] on div "+ 3 + 4 + 2" at bounding box center [537, 278] width 100 height 55
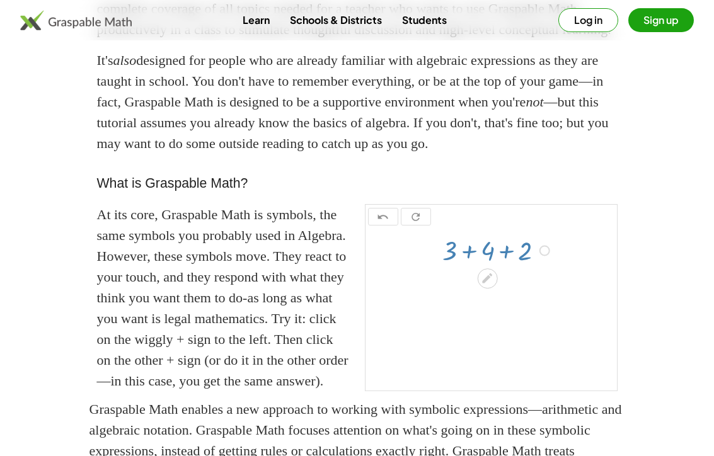
drag, startPoint x: 405, startPoint y: 282, endPoint x: 521, endPoint y: 338, distance: 128.6
click at [521, 338] on div at bounding box center [492, 310] width 252 height 162
drag, startPoint x: 450, startPoint y: 286, endPoint x: 541, endPoint y: 326, distance: 99.7
click at [540, 280] on div "+ 3 + 4 + 2" at bounding box center [515, 265] width 56 height 29
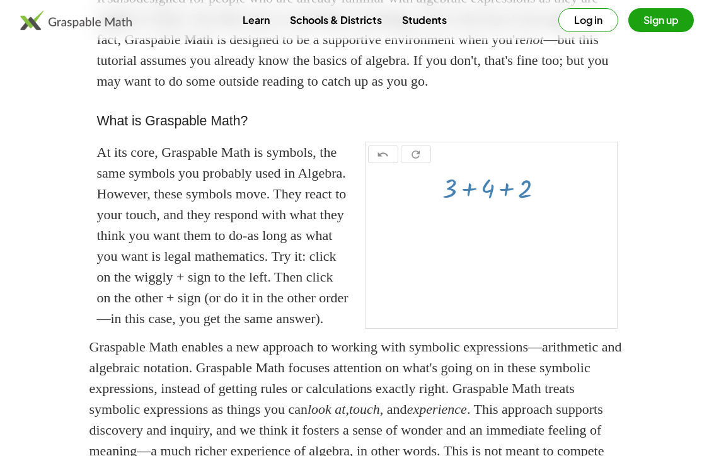
scroll to position [226, 0]
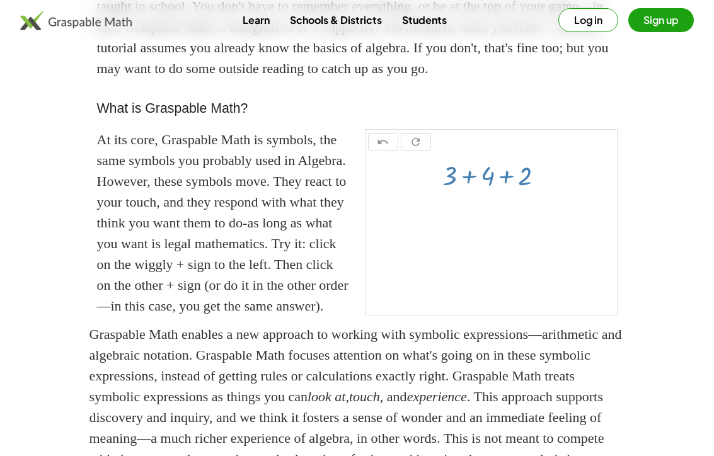
click at [487, 311] on div at bounding box center [492, 235] width 252 height 162
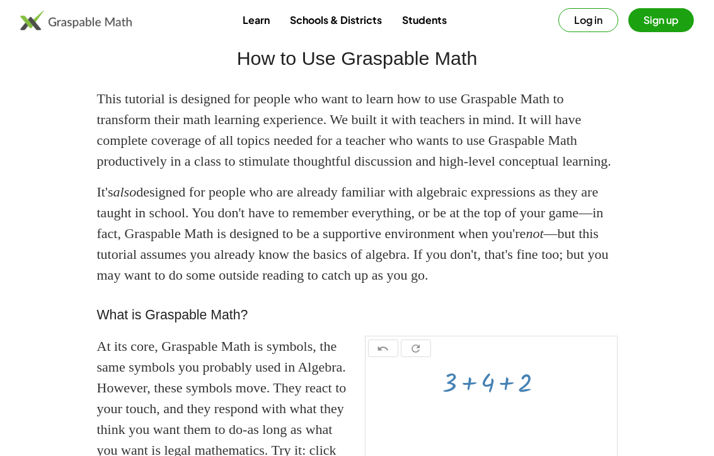
scroll to position [0, 0]
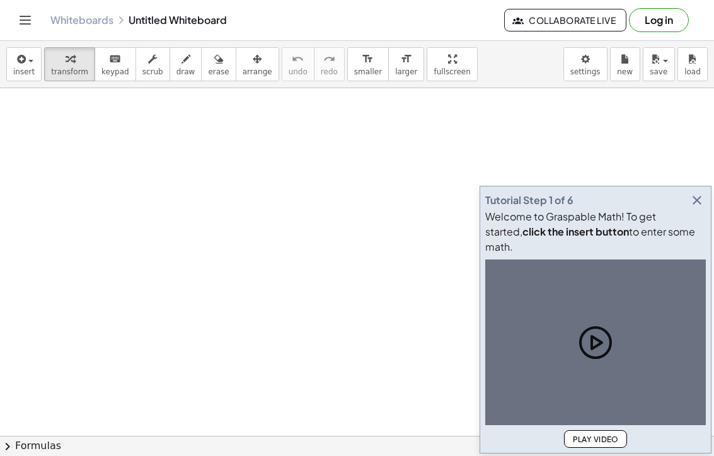
scroll to position [15, 0]
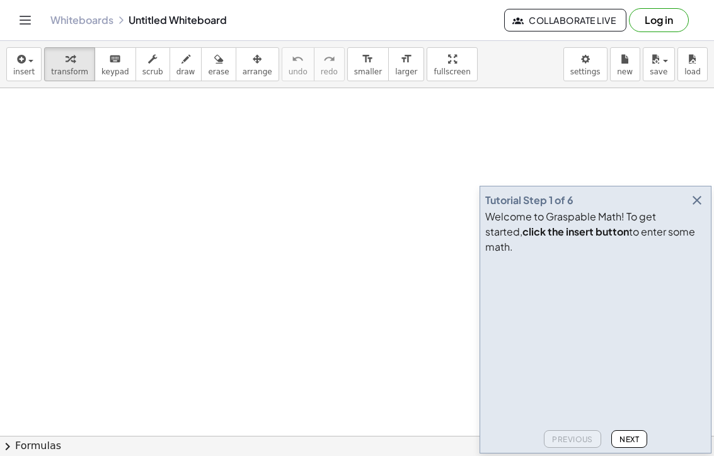
click at [700, 208] on icon "button" at bounding box center [697, 200] width 15 height 15
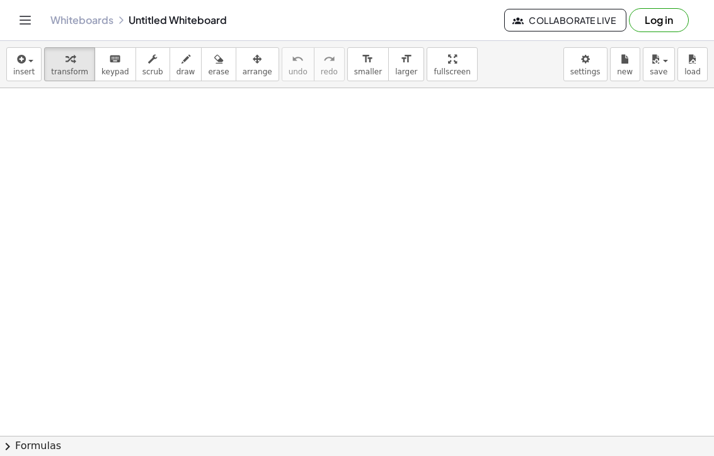
drag, startPoint x: 220, startPoint y: 161, endPoint x: 368, endPoint y: 261, distance: 178.9
click at [368, 261] on div at bounding box center [357, 463] width 714 height 778
drag, startPoint x: 349, startPoint y: 245, endPoint x: 224, endPoint y: 235, distance: 125.9
click at [224, 235] on div at bounding box center [357, 463] width 714 height 778
drag, startPoint x: 242, startPoint y: 233, endPoint x: 404, endPoint y: 272, distance: 166.2
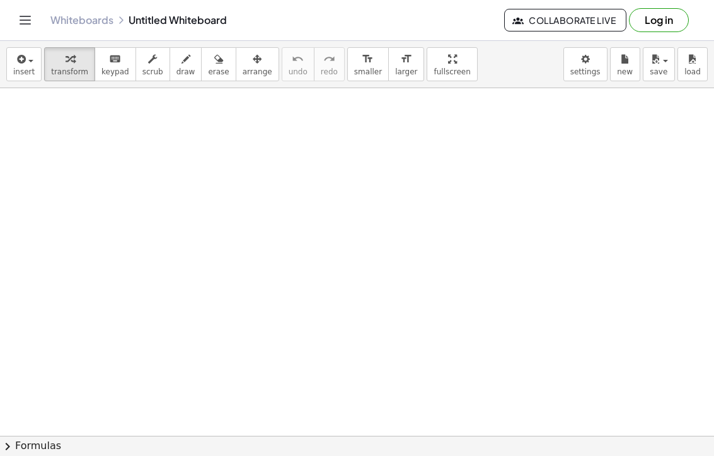
click at [402, 270] on div at bounding box center [357, 463] width 714 height 778
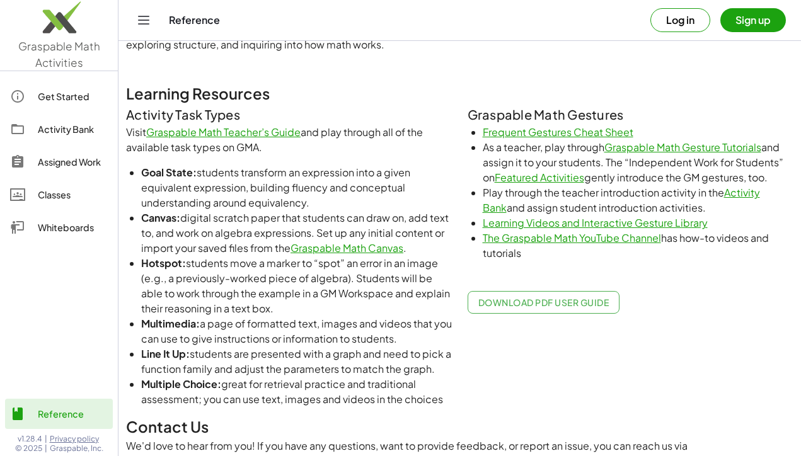
scroll to position [777, 0]
